Goal: Task Accomplishment & Management: Manage account settings

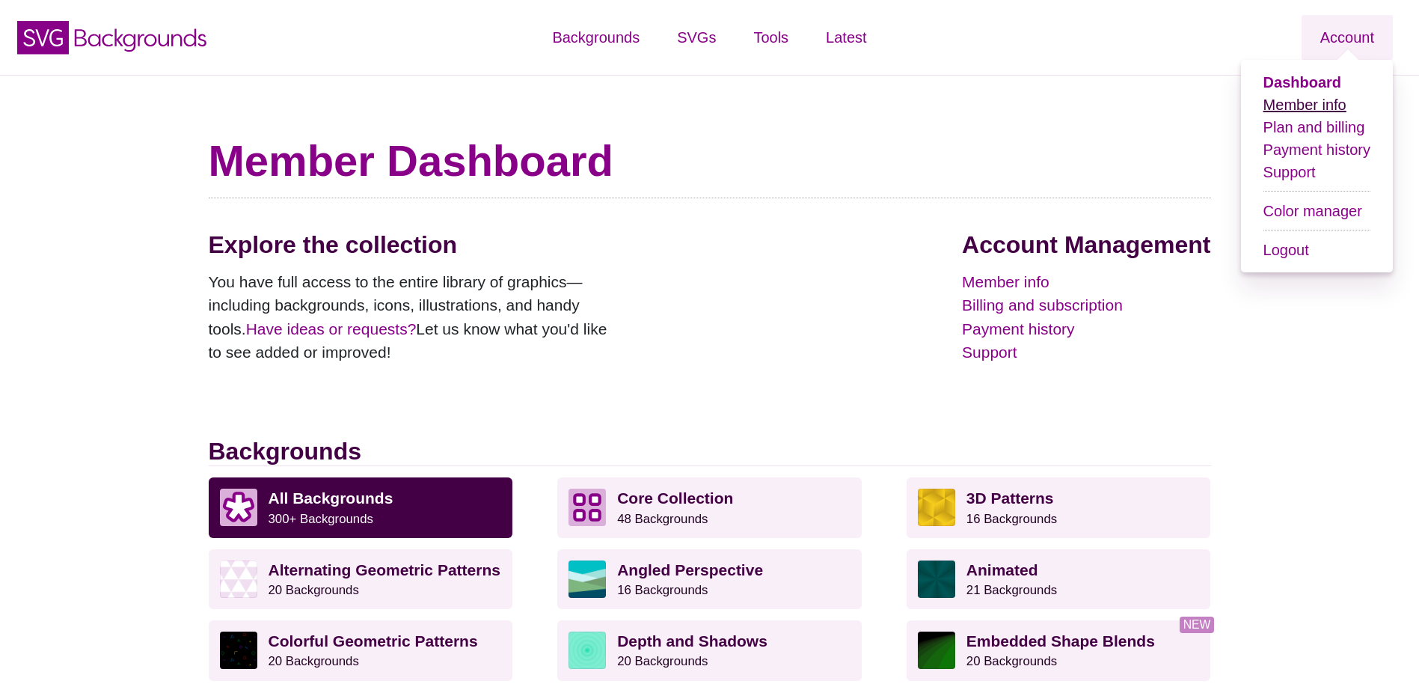
click at [1310, 107] on link "Member info" at bounding box center [1304, 104] width 83 height 16
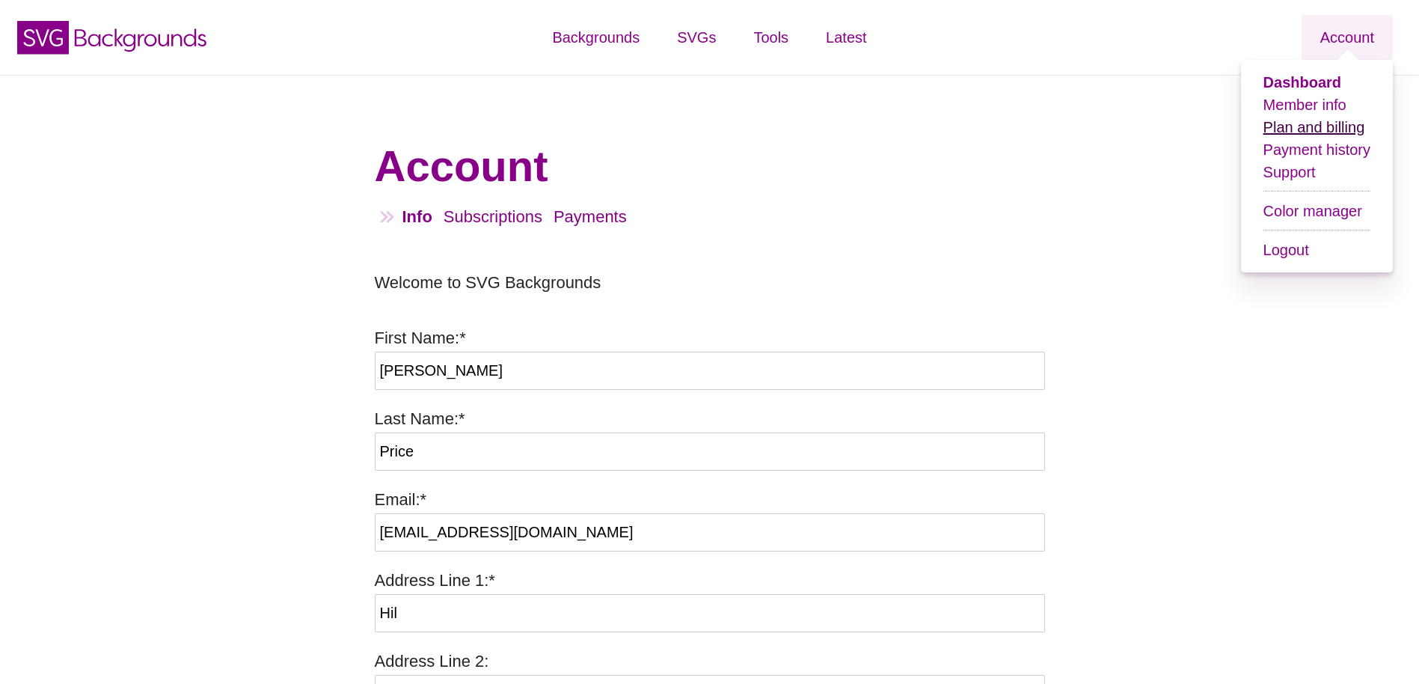
click at [1335, 126] on link "Plan and billing" at bounding box center [1314, 127] width 102 height 16
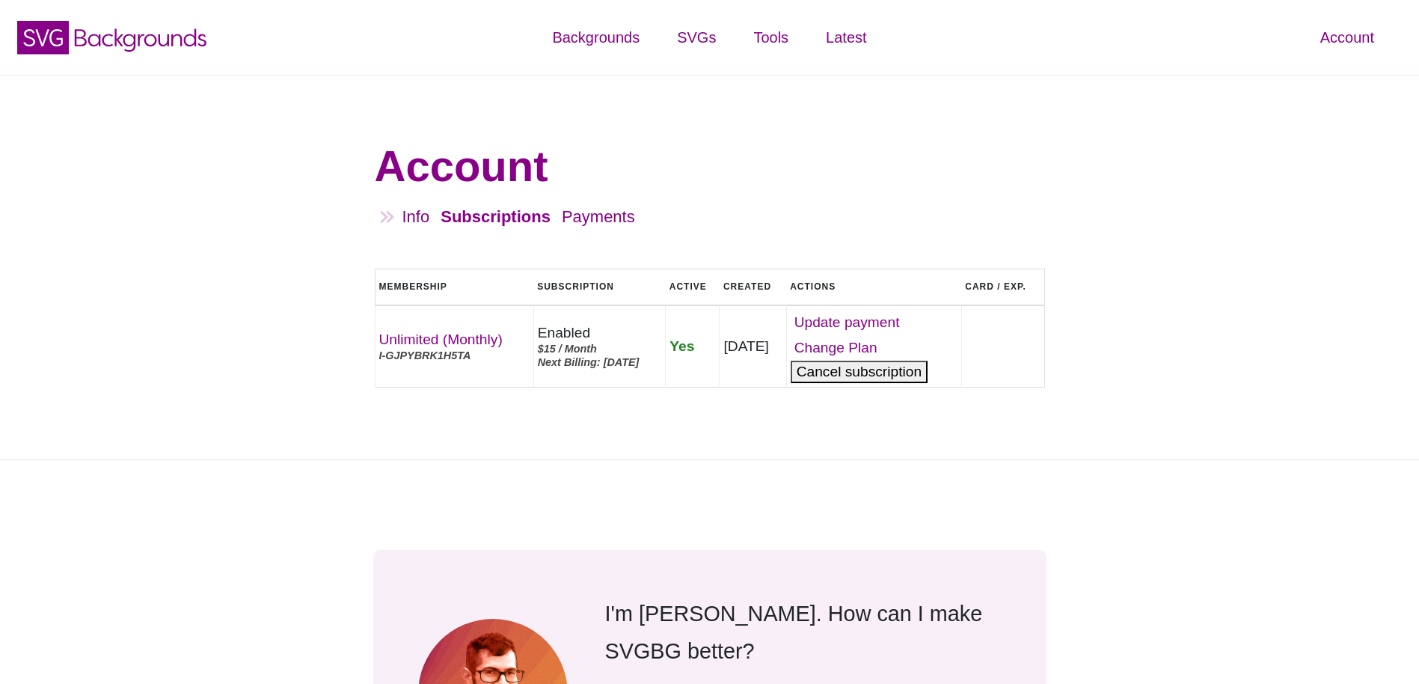
click at [877, 378] on button "Cancel" at bounding box center [859, 371] width 137 height 22
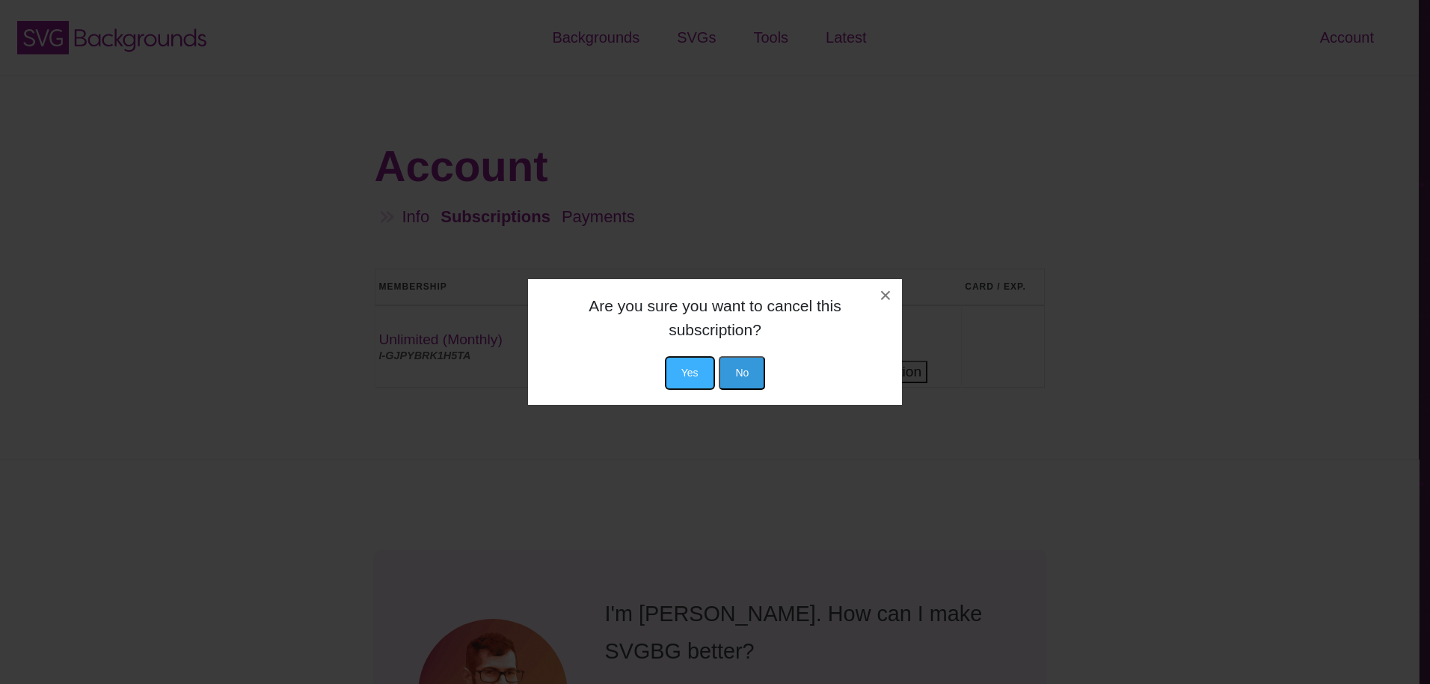
click at [707, 374] on button "Yes" at bounding box center [690, 373] width 50 height 34
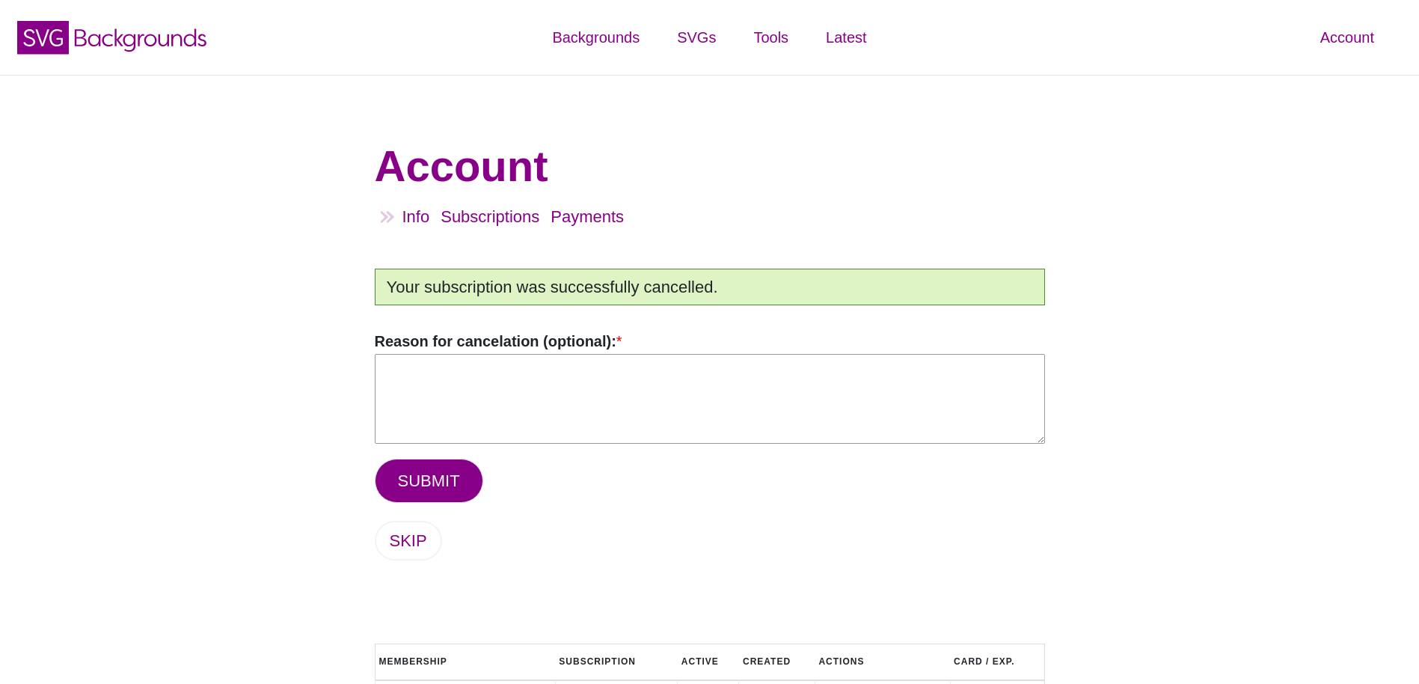
click at [669, 393] on textarea "Reason for cancelation (optional): *" at bounding box center [710, 399] width 670 height 90
click at [432, 488] on button "SUBMIT" at bounding box center [429, 480] width 108 height 44
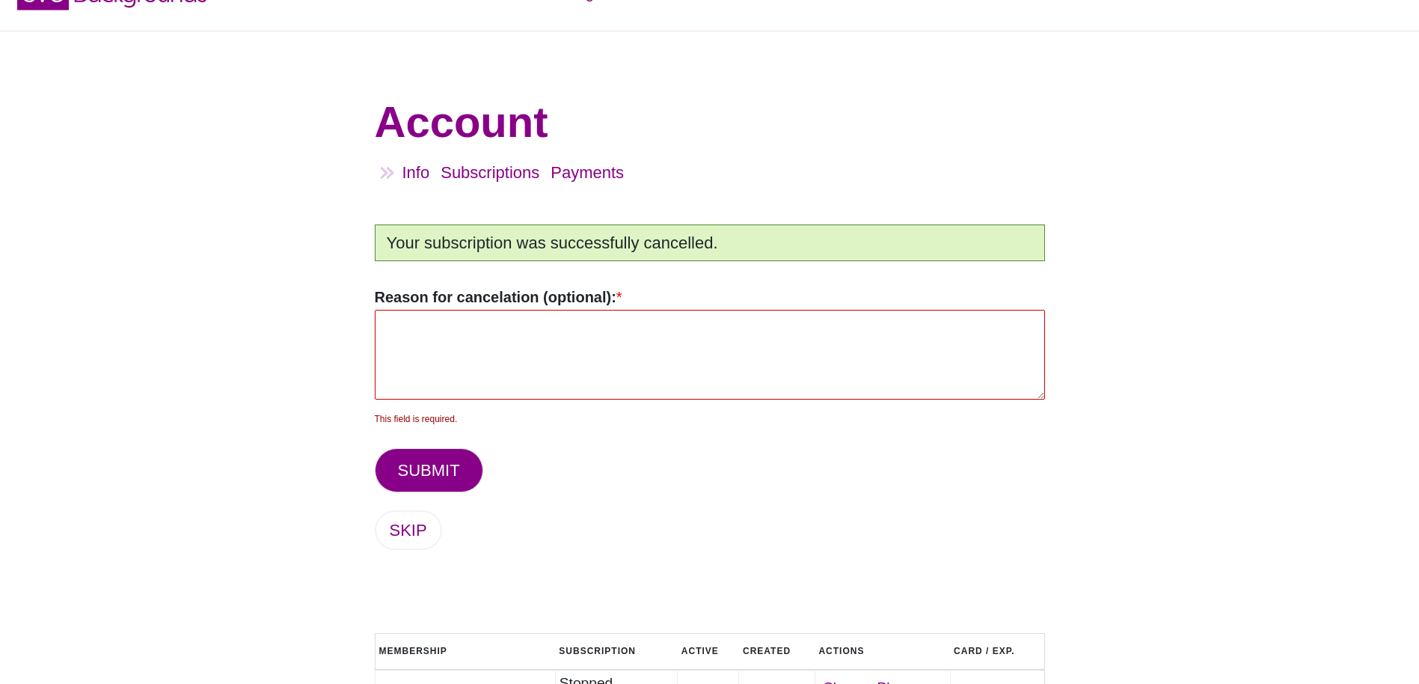
scroll to position [43, 0]
click at [595, 360] on textarea "Reason for cancelation (optional): *" at bounding box center [710, 356] width 670 height 90
click at [442, 469] on button "SUBMIT" at bounding box center [429, 471] width 108 height 44
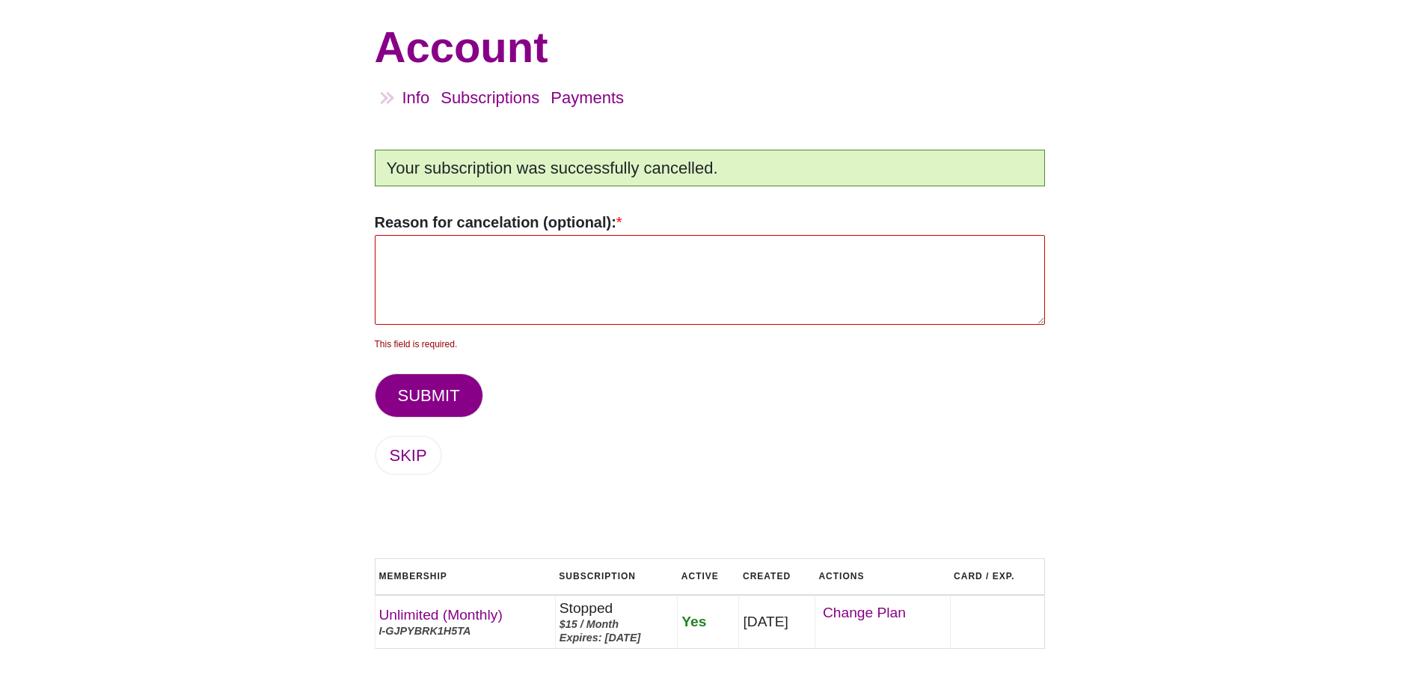
scroll to position [267, 0]
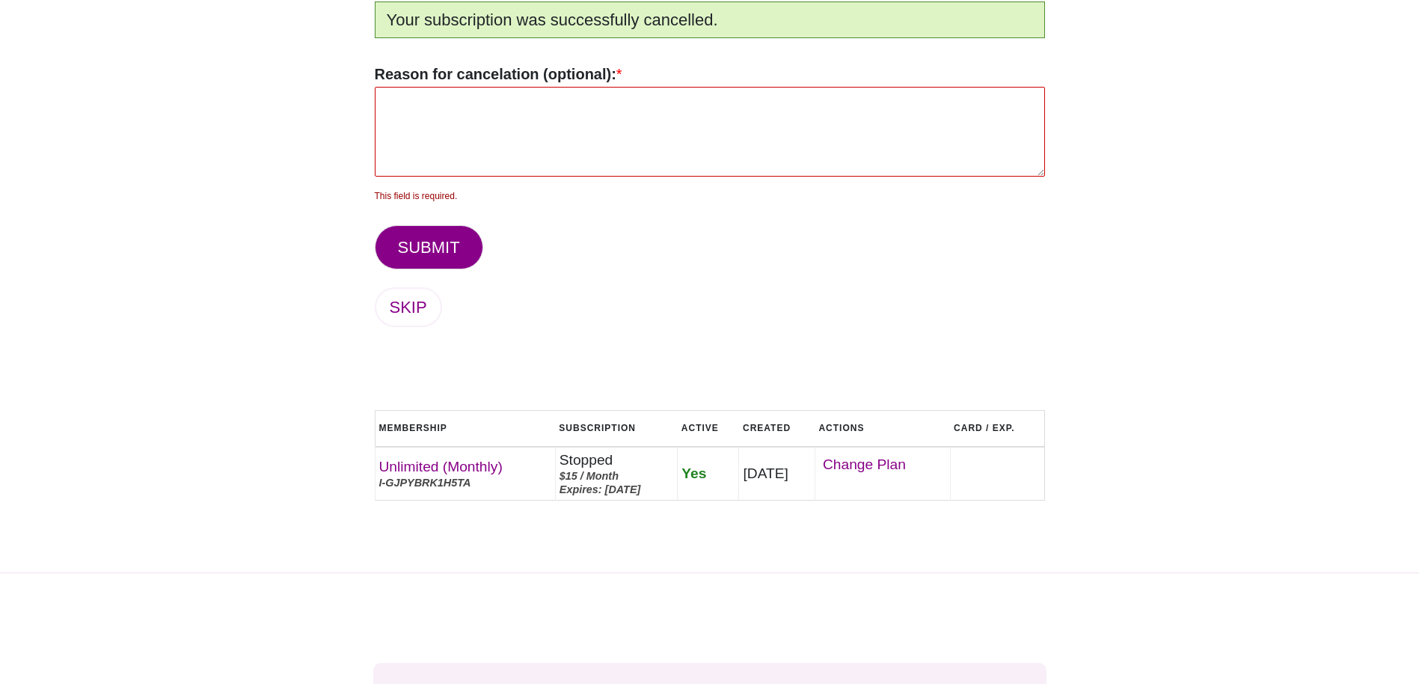
click at [497, 350] on div "Account Info Subscriptions Payments Logout Your subscription was successfully c…" at bounding box center [709, 190] width 725 height 690
click at [402, 304] on link "SKIP" at bounding box center [408, 307] width 67 height 40
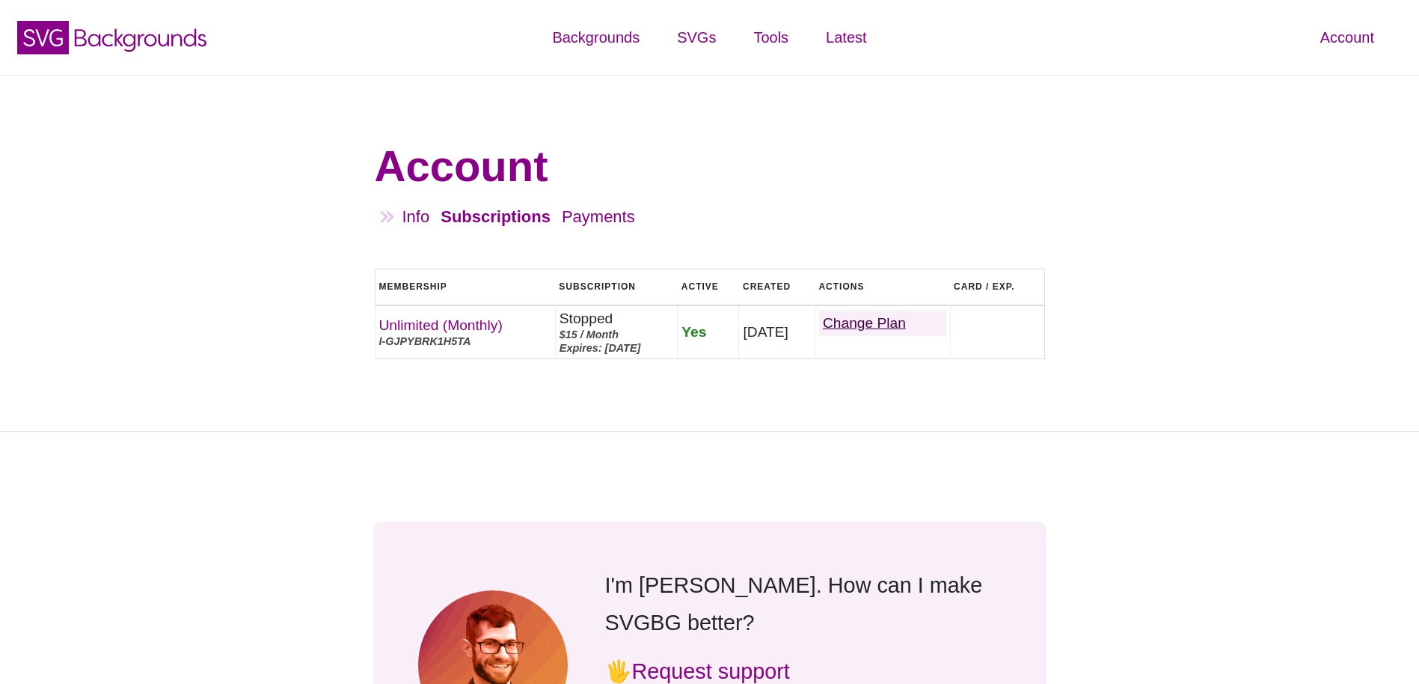
click at [904, 319] on link "Change Plan" at bounding box center [882, 322] width 127 height 25
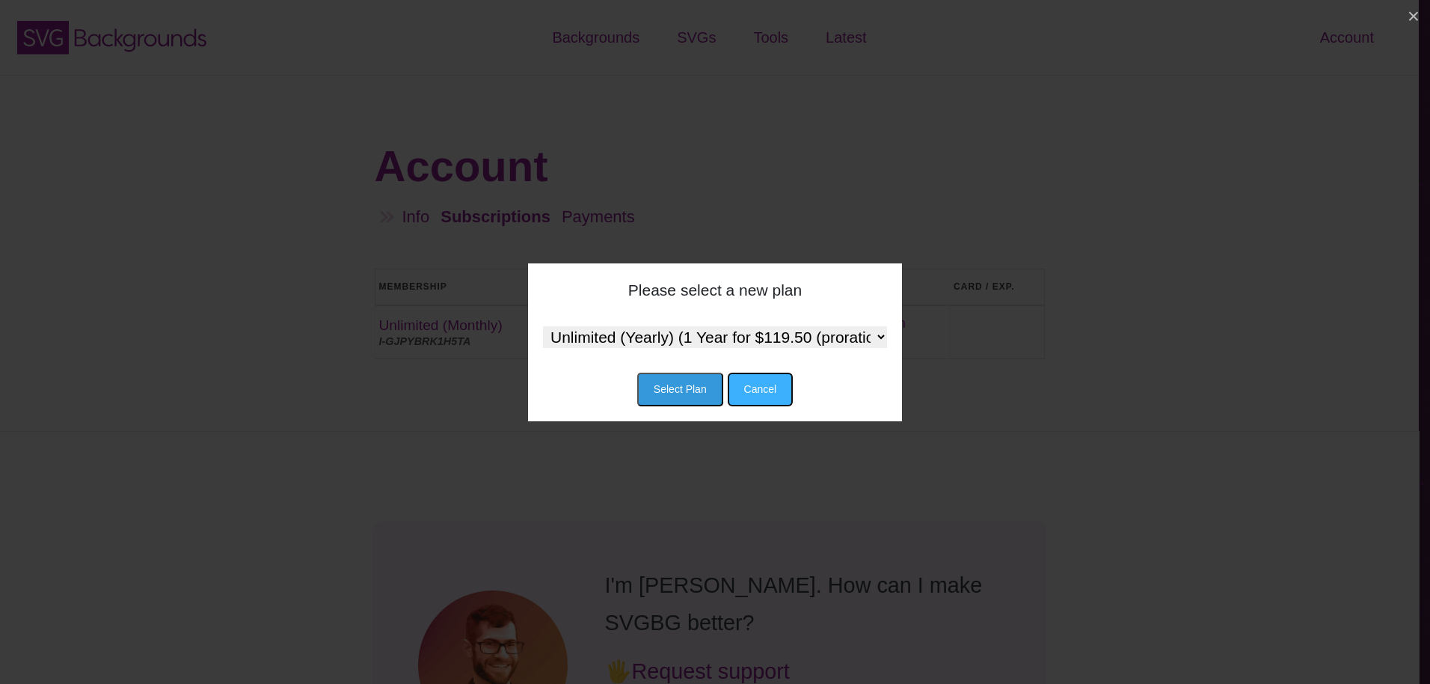
click at [775, 390] on button "Cancel" at bounding box center [761, 389] width 66 height 34
